Goal: Task Accomplishment & Management: Complete application form

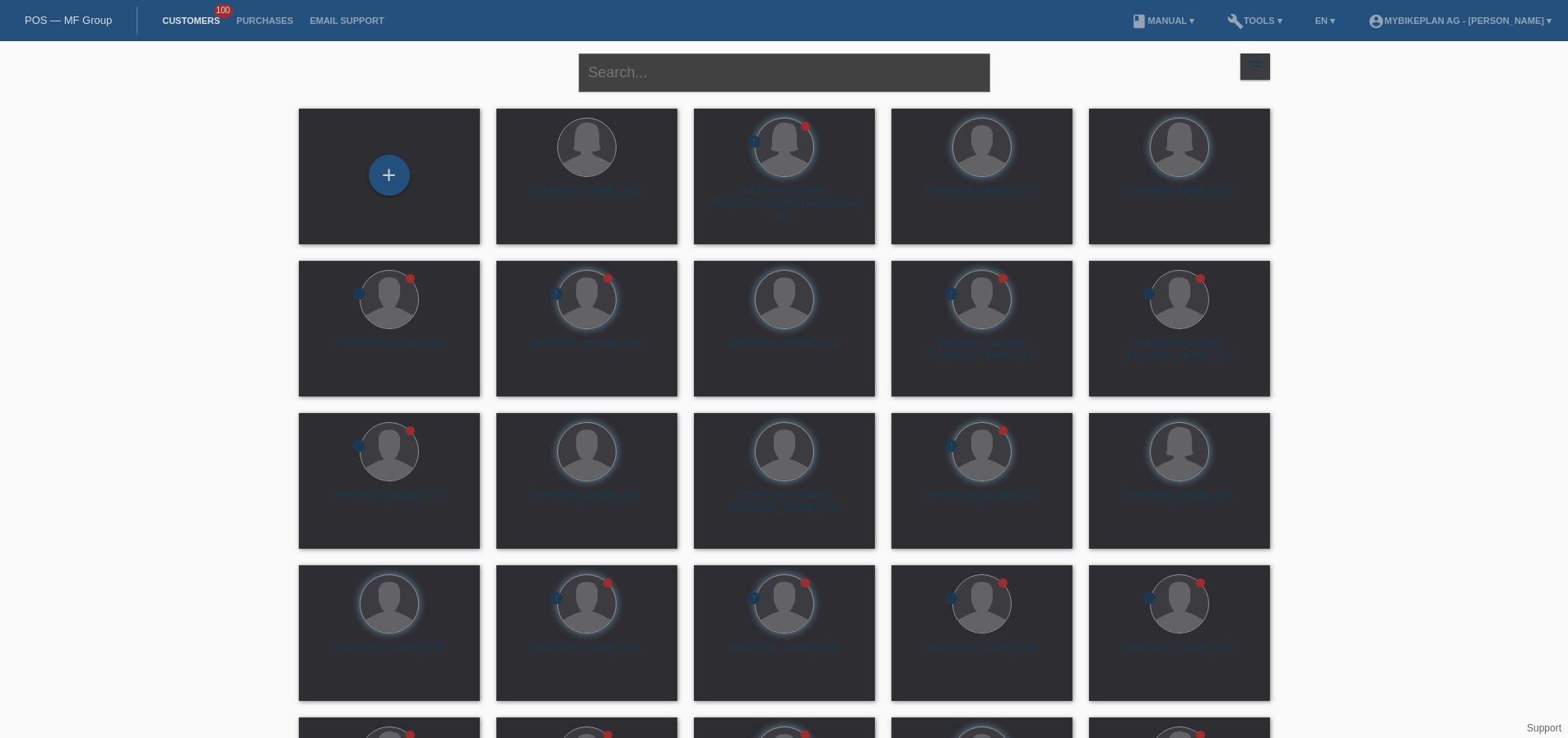
click at [683, 75] on input "text" at bounding box center [784, 73] width 411 height 38
paste input "Zoe San Juan"
type input "Zoe San Juan"
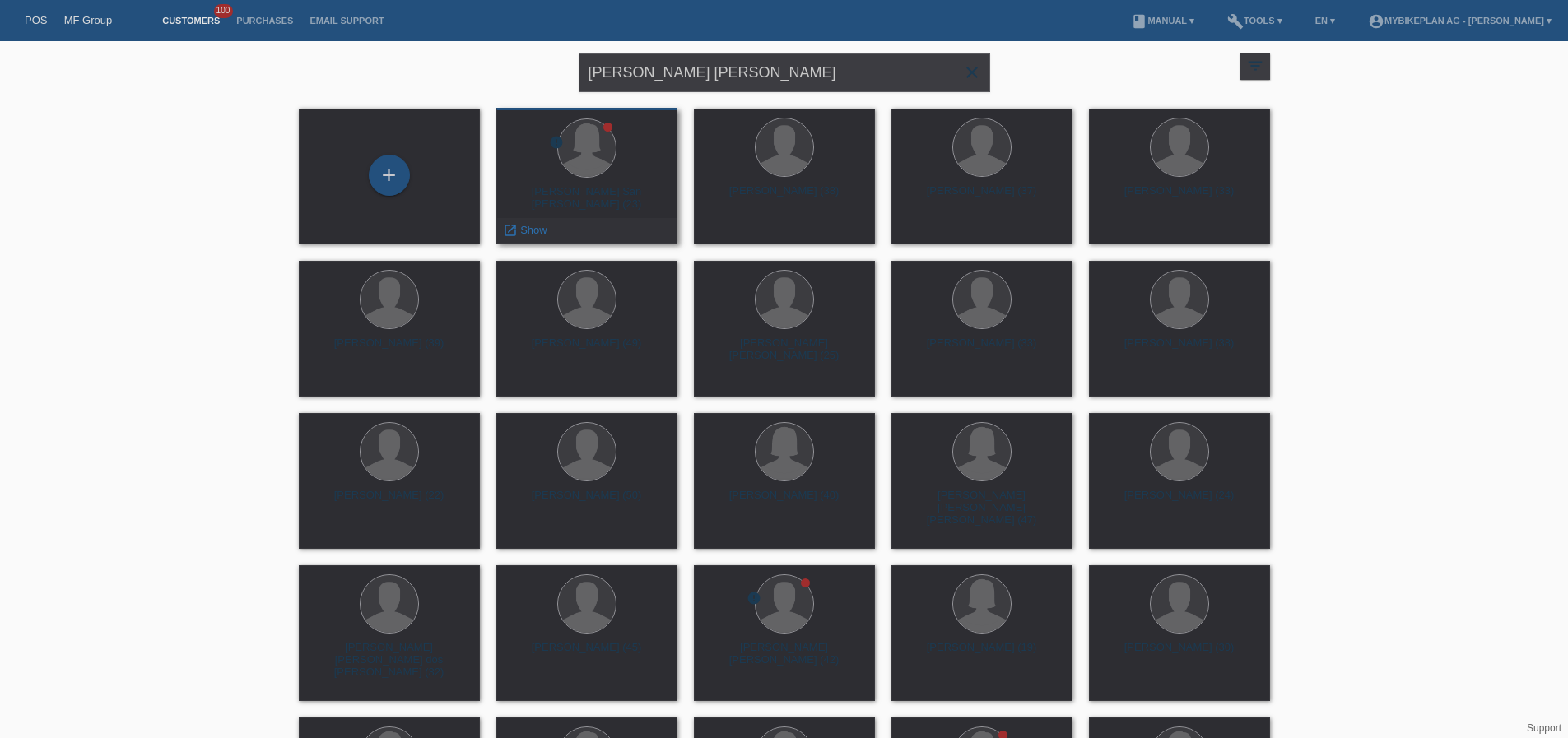
click at [589, 195] on div "Zoe Samira San Juan (23)" at bounding box center [586, 197] width 155 height 26
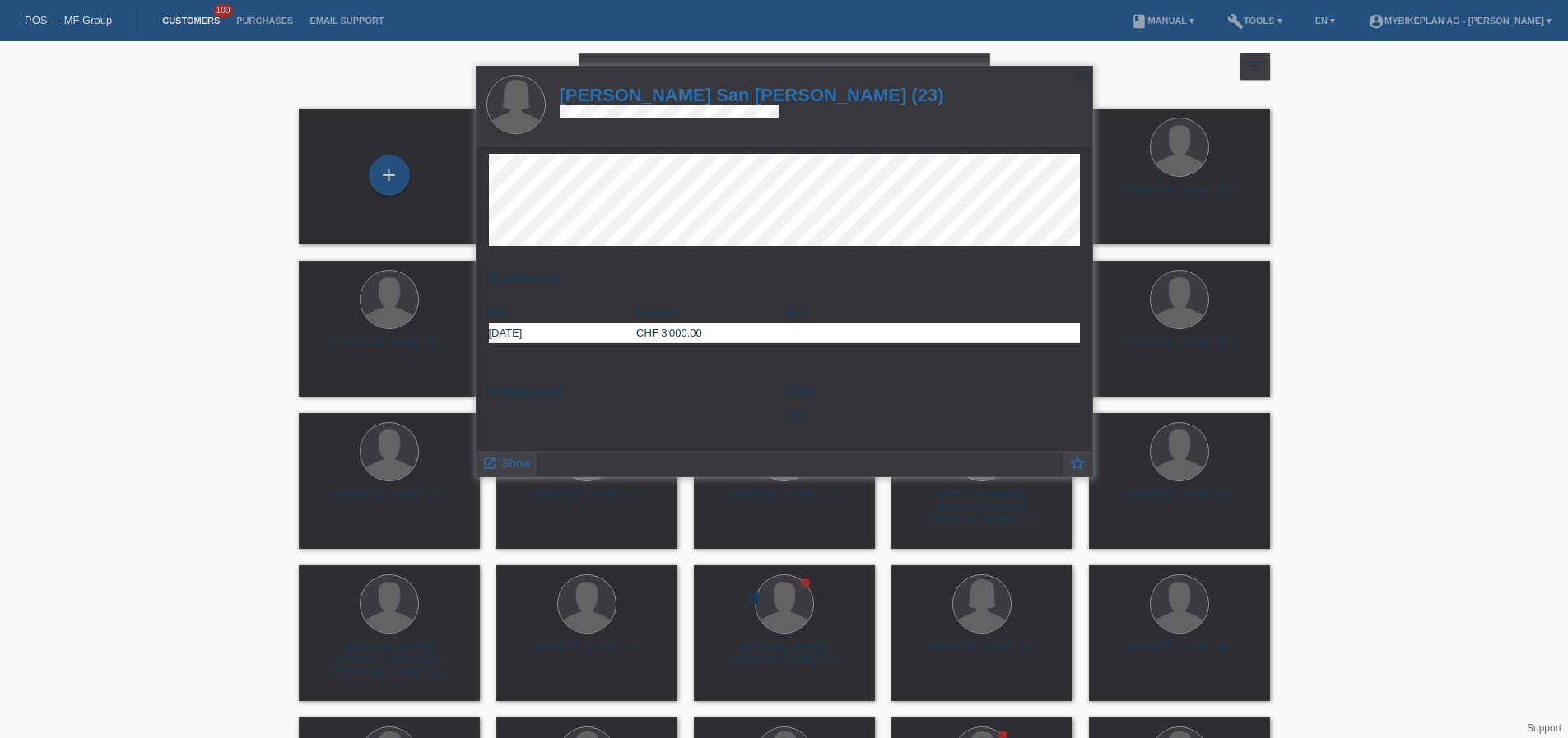
click at [687, 91] on h1 "Zoe Samira San Juan (23)" at bounding box center [752, 94] width 385 height 21
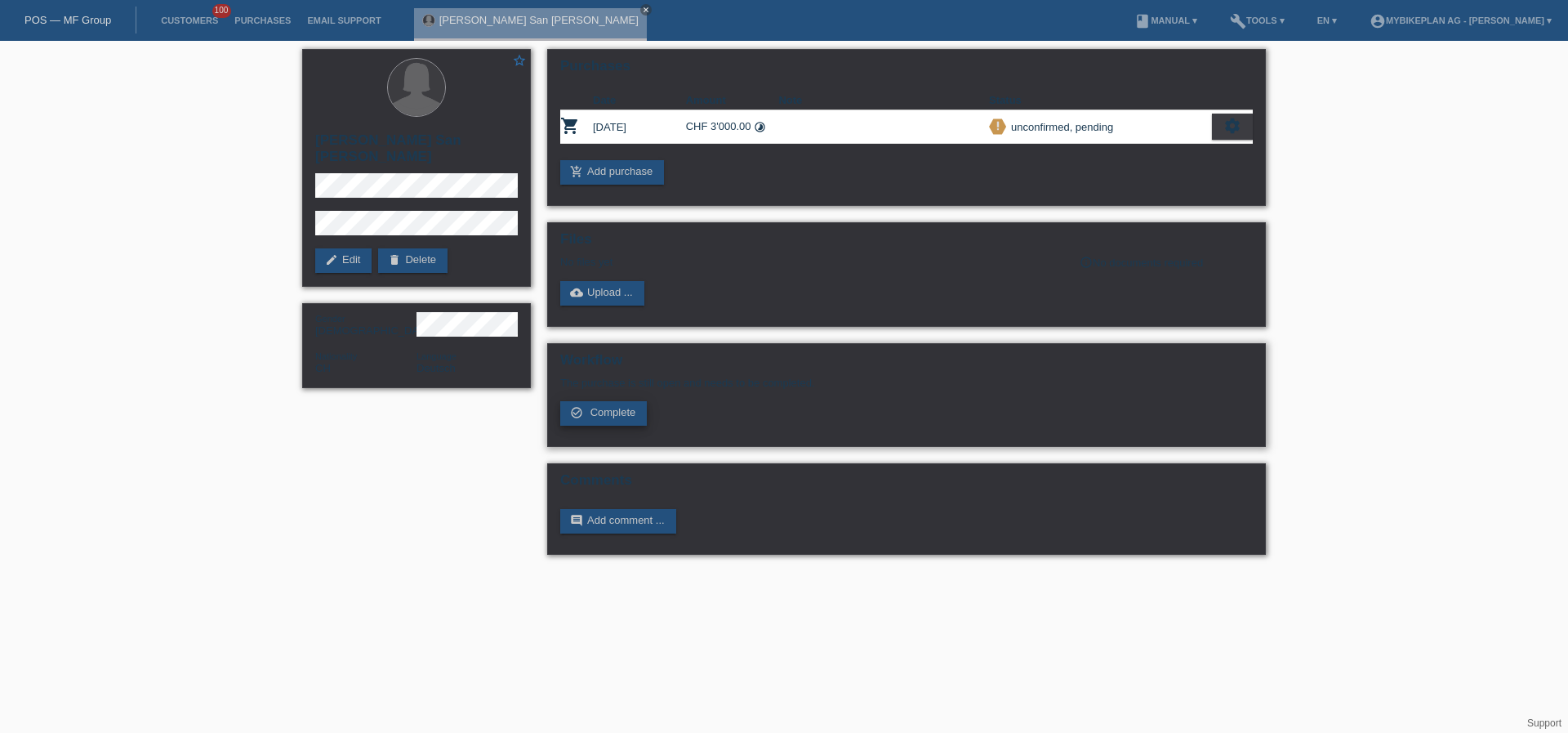
click at [610, 417] on span "Complete" at bounding box center [613, 412] width 46 height 12
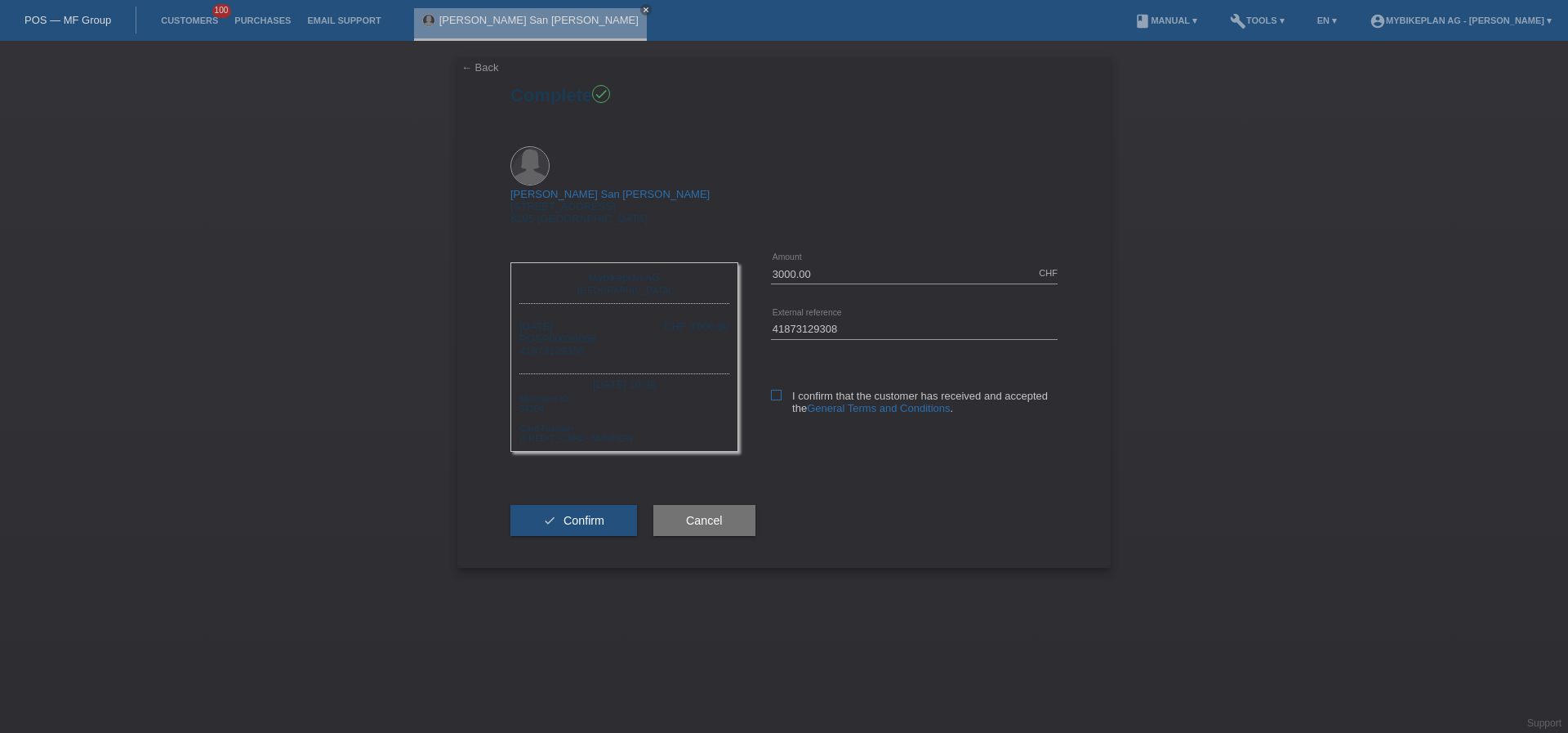
click at [772, 389] on icon at bounding box center [776, 394] width 11 height 11
click at [772, 389] on input "I confirm that the customer has received and accepted the General Terms and Con…" at bounding box center [776, 394] width 11 height 11
checkbox input "true"
click at [604, 505] on button "check Confirm" at bounding box center [573, 520] width 127 height 31
